Goal: Check status

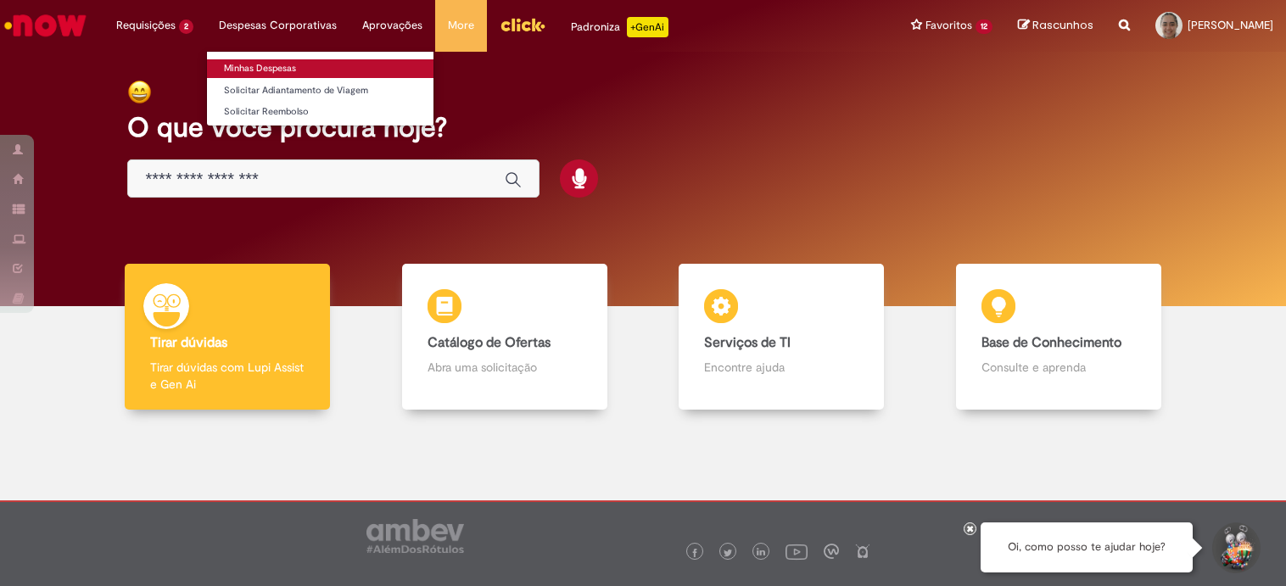
click at [255, 70] on link "Minhas Despesas" at bounding box center [320, 68] width 227 height 19
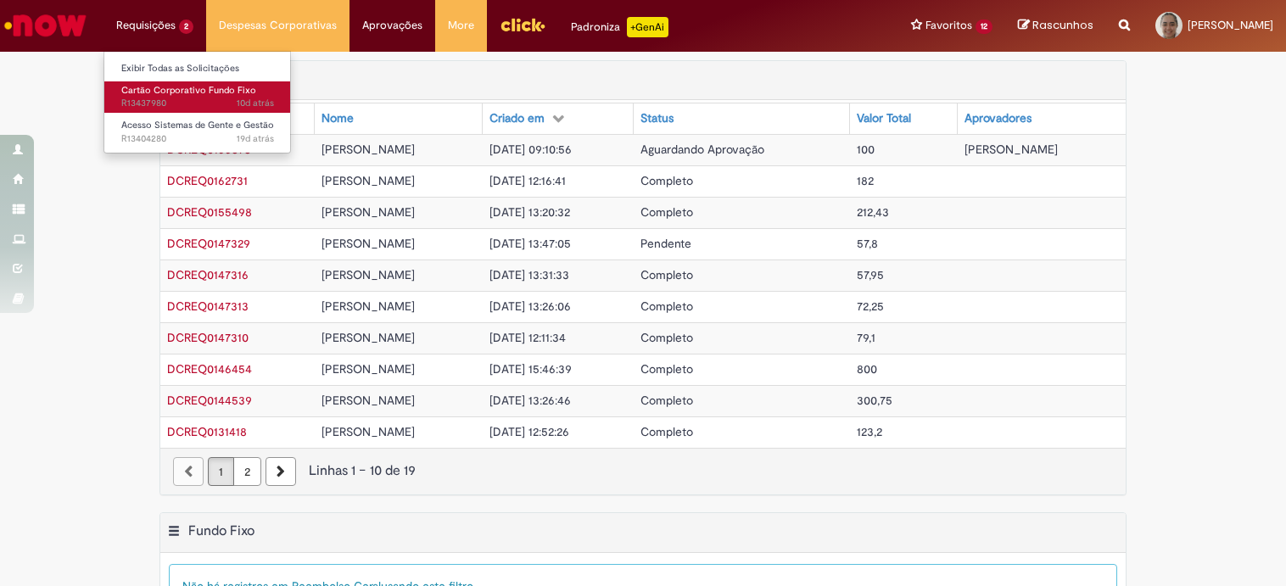
click at [173, 93] on span "Cartão Corporativo Fundo Fixo" at bounding box center [188, 90] width 135 height 13
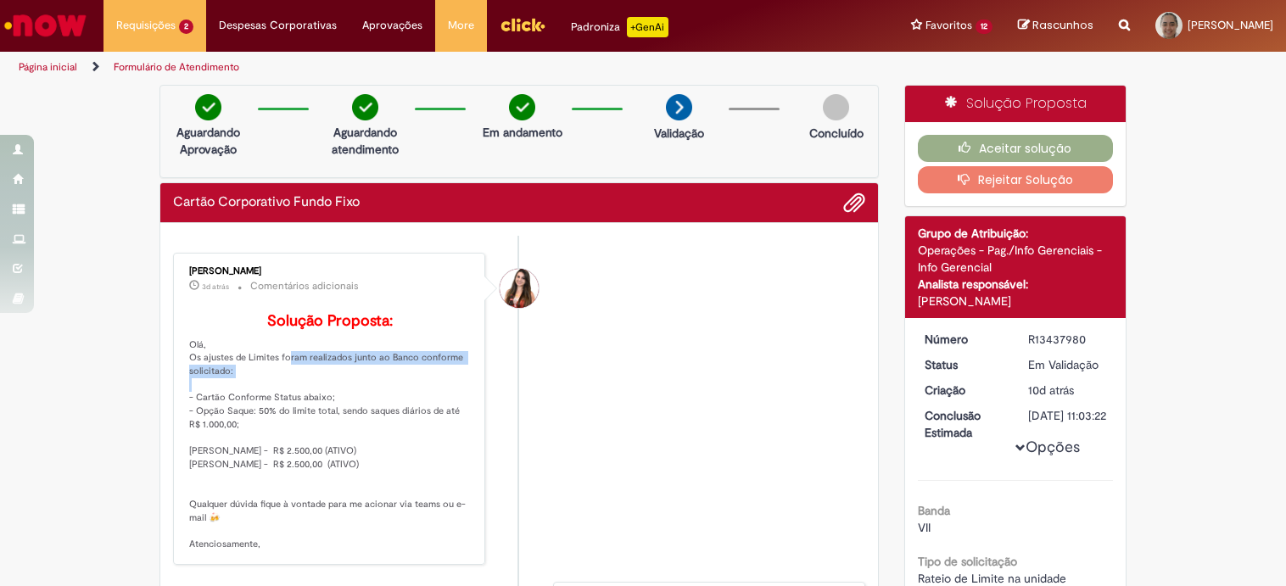
drag, startPoint x: 276, startPoint y: 379, endPoint x: 399, endPoint y: 410, distance: 126.8
click at [429, 403] on p "Solução Proposta: Olá, Os ajustes de Limites foram realizados junto ao Banco co…" at bounding box center [330, 432] width 283 height 238
click at [334, 416] on p "Solução Proposta: Olá, Os ajustes de Limites foram realizados junto ao Banco co…" at bounding box center [330, 432] width 283 height 238
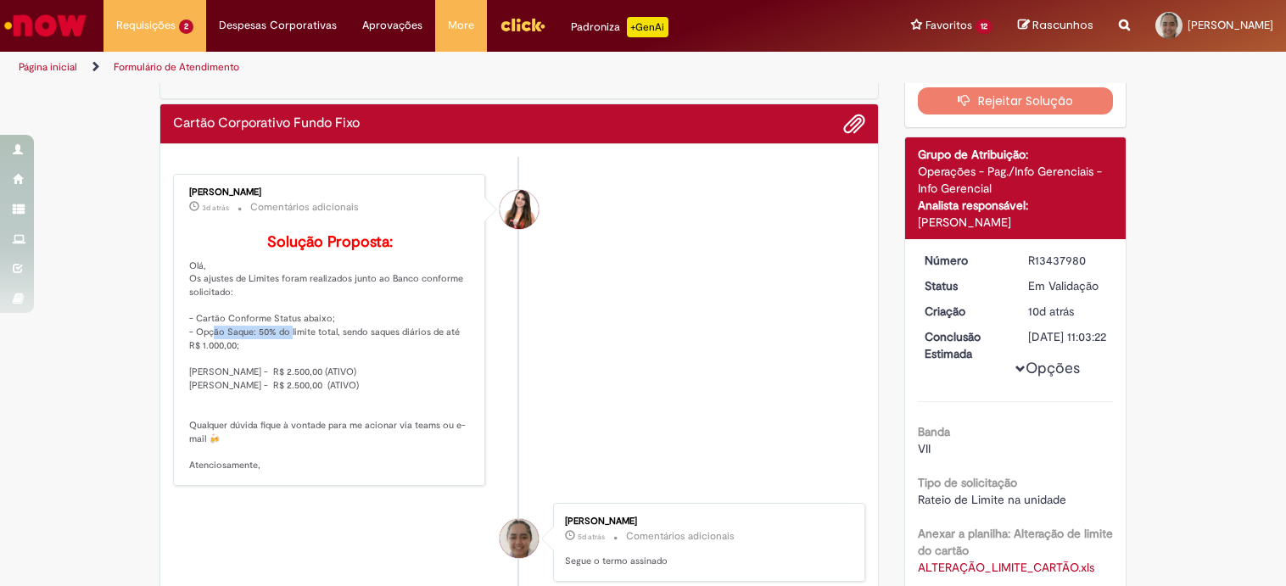
drag, startPoint x: 197, startPoint y: 358, endPoint x: 274, endPoint y: 357, distance: 77.2
click at [274, 357] on p "Solução Proposta: Olá, Os ajustes de Limites foram realizados junto ao Banco co…" at bounding box center [330, 353] width 283 height 238
click at [301, 357] on p "Solução Proposta: Olá, Os ajustes de Limites foram realizados junto ao Banco co…" at bounding box center [330, 353] width 283 height 238
drag, startPoint x: 337, startPoint y: 362, endPoint x: 465, endPoint y: 358, distance: 128.2
click at [465, 358] on p "Solução Proposta: Olá, Os ajustes de Limites foram realizados junto ao Banco co…" at bounding box center [330, 353] width 283 height 238
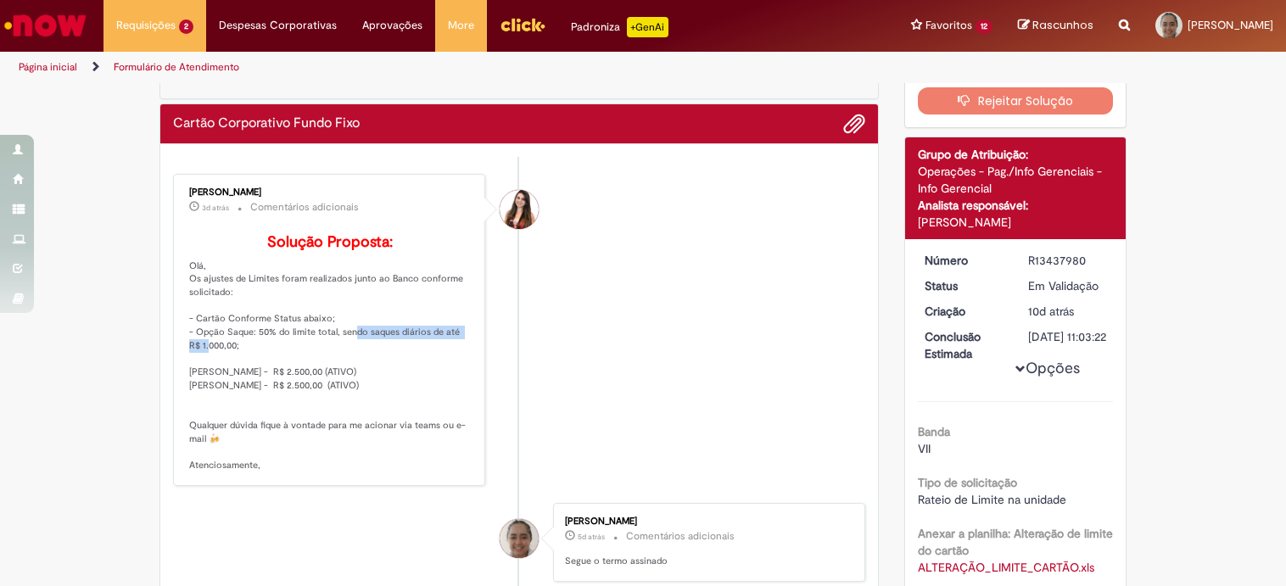
click at [335, 368] on p "Solução Proposta: Olá, Os ajustes de Limites foram realizados junto ao Banco co…" at bounding box center [330, 353] width 283 height 238
drag, startPoint x: 192, startPoint y: 396, endPoint x: 380, endPoint y: 394, distance: 188.4
click at [374, 394] on p "Solução Proposta: Olá, Os ajustes de Limites foram realizados junto ao Banco co…" at bounding box center [330, 353] width 283 height 238
click at [380, 394] on p "Solução Proposta: Olá, Os ajustes de Limites foram realizados junto ao Banco co…" at bounding box center [330, 353] width 283 height 238
drag, startPoint x: 242, startPoint y: 416, endPoint x: 374, endPoint y: 413, distance: 132.4
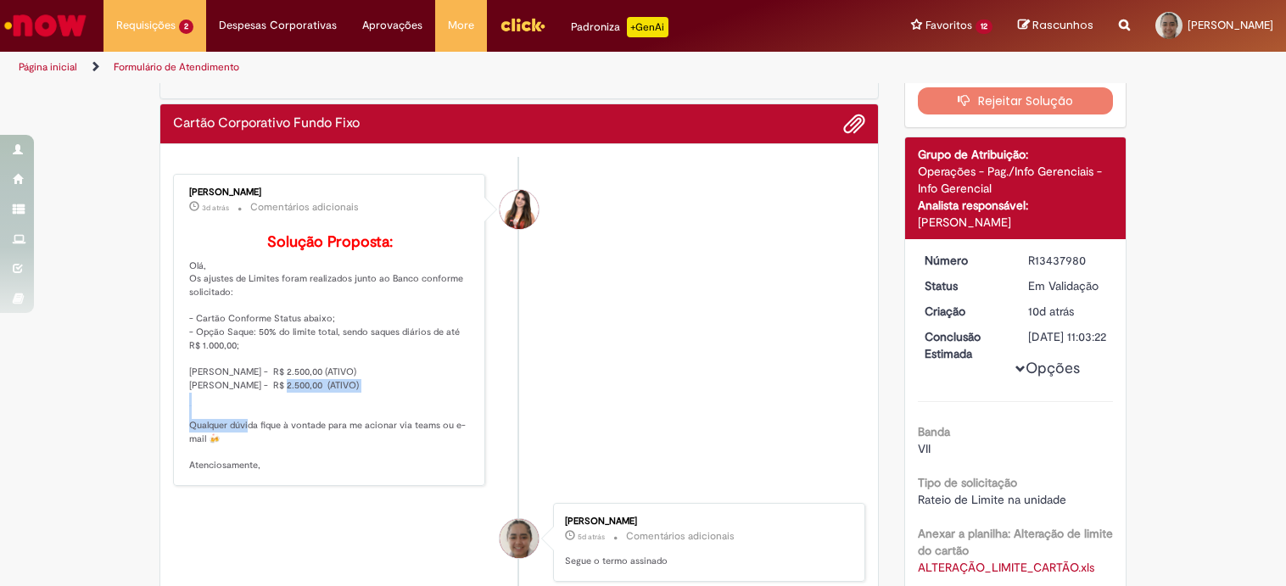
click at [372, 413] on p "Solução Proposta: Olá, Os ajustes de Limites foram realizados junto ao Banco co…" at bounding box center [330, 353] width 283 height 238
click at [378, 413] on p "Solução Proposta: Olá, Os ajustes de Limites foram realizados junto ao Banco co…" at bounding box center [330, 353] width 283 height 238
drag, startPoint x: 277, startPoint y: 453, endPoint x: 343, endPoint y: 469, distance: 68.1
click at [343, 468] on p "Solução Proposta: Olá, Os ajustes de Limites foram realizados junto ao Banco co…" at bounding box center [330, 353] width 283 height 238
click at [417, 406] on p "Solução Proposta: Olá, Os ajustes de Limites foram realizados junto ao Banco co…" at bounding box center [330, 353] width 283 height 238
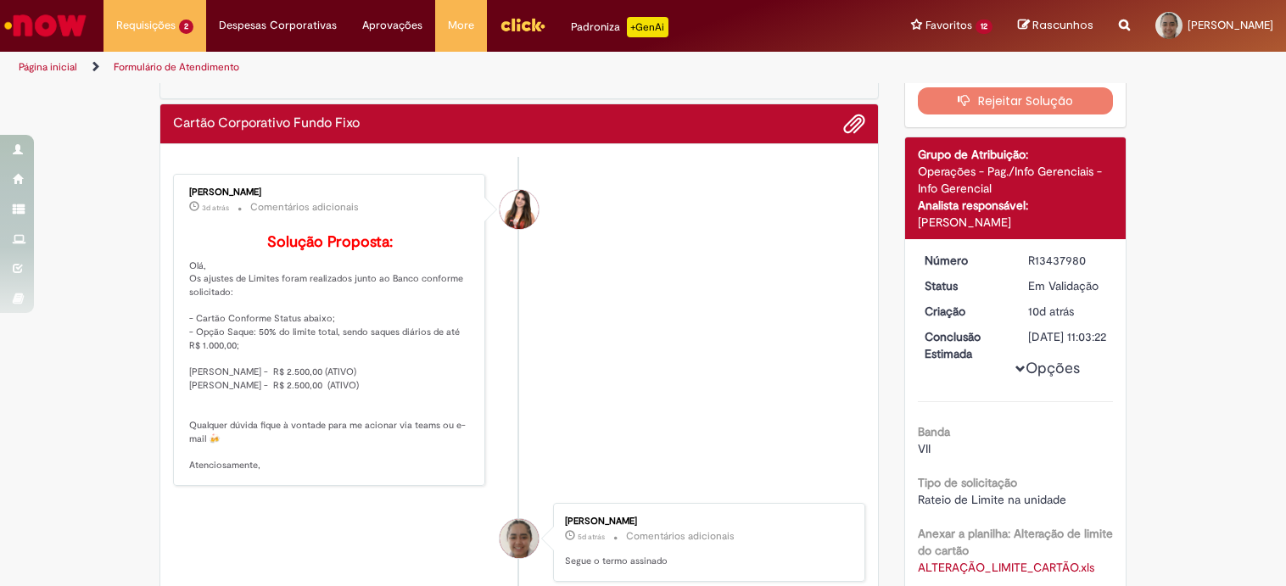
click at [701, 323] on li "[PERSON_NAME] 3d atrás 3 dias atrás Comentários adicionais Solução Proposta: Ol…" at bounding box center [519, 330] width 692 height 312
click at [714, 301] on li "[PERSON_NAME] 3d atrás 3 dias atrás Comentários adicionais Solução Proposta: Ol…" at bounding box center [519, 330] width 692 height 312
